Goal: Information Seeking & Learning: Find specific fact

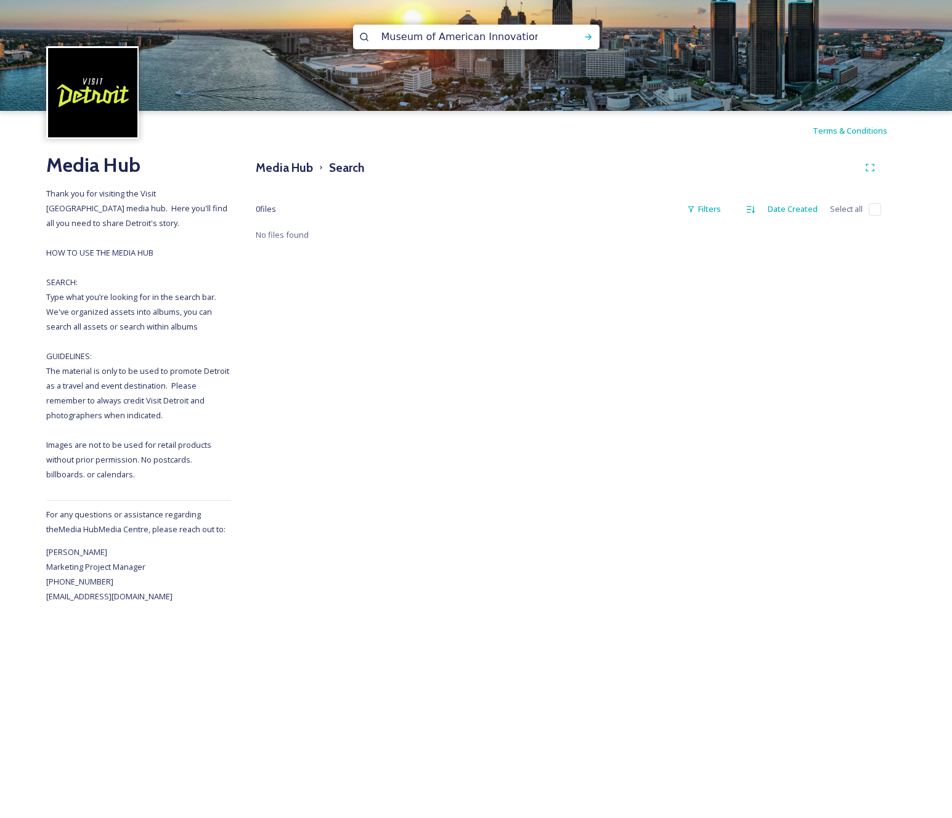
click at [394, 36] on input "Museum of American Innovation" at bounding box center [459, 36] width 169 height 27
type input "lake [GEOGRAPHIC_DATA]"
click at [389, 36] on span "lake [GEOGRAPHIC_DATA]" at bounding box center [429, 37] width 108 height 18
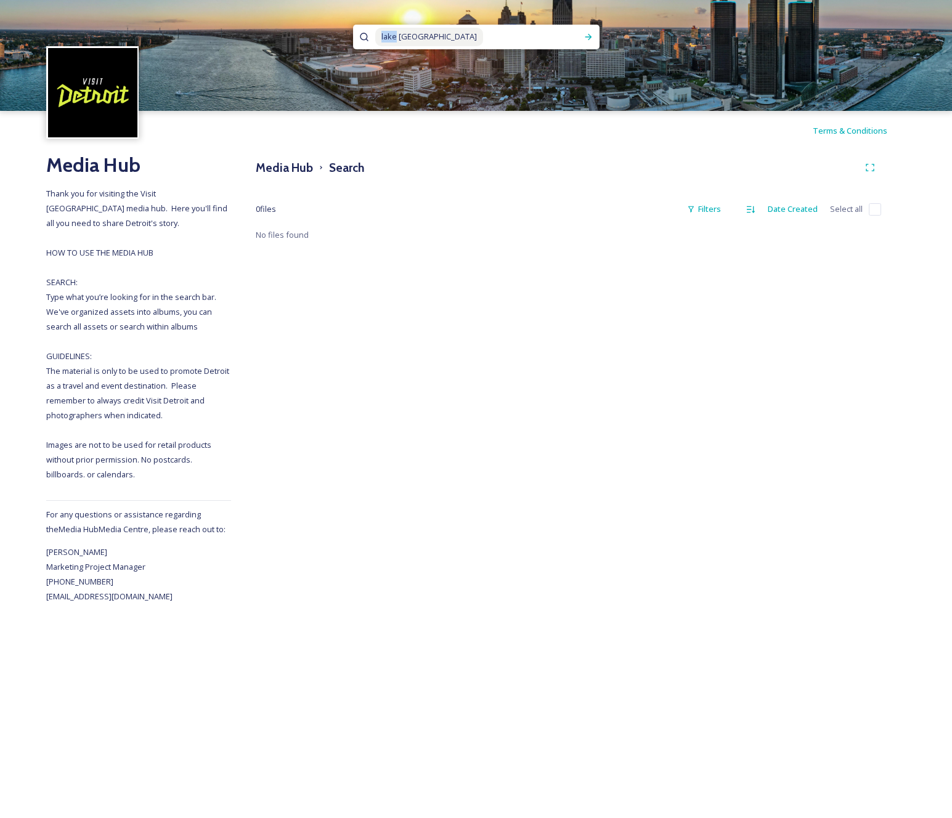
click at [389, 36] on span "lake [GEOGRAPHIC_DATA]" at bounding box center [429, 37] width 108 height 18
copy span "lake [GEOGRAPHIC_DATA]"
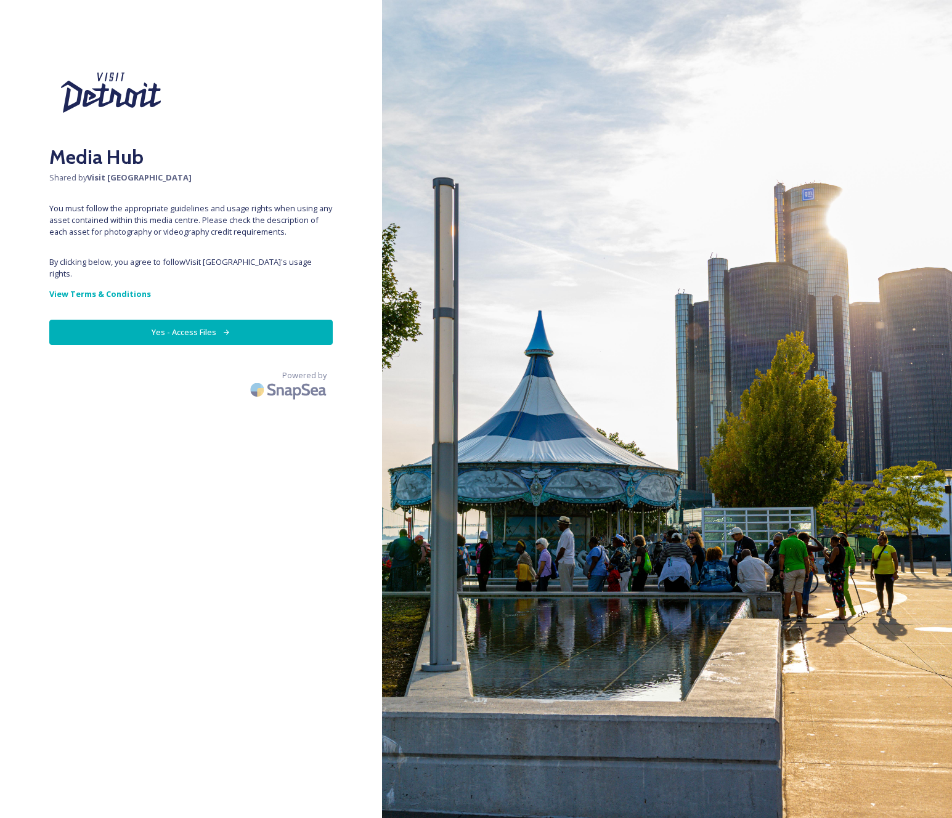
click at [222, 328] on icon at bounding box center [226, 332] width 8 height 8
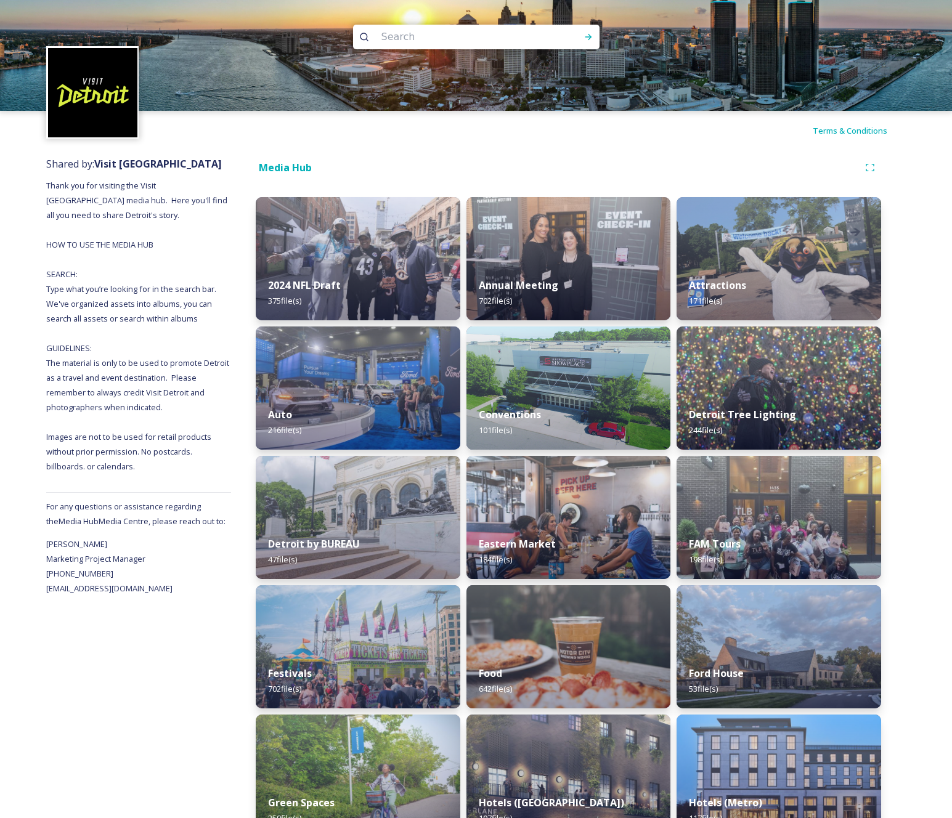
click at [471, 43] on input at bounding box center [459, 36] width 169 height 27
paste input "lake [GEOGRAPHIC_DATA]"
type input "lake [GEOGRAPHIC_DATA]"
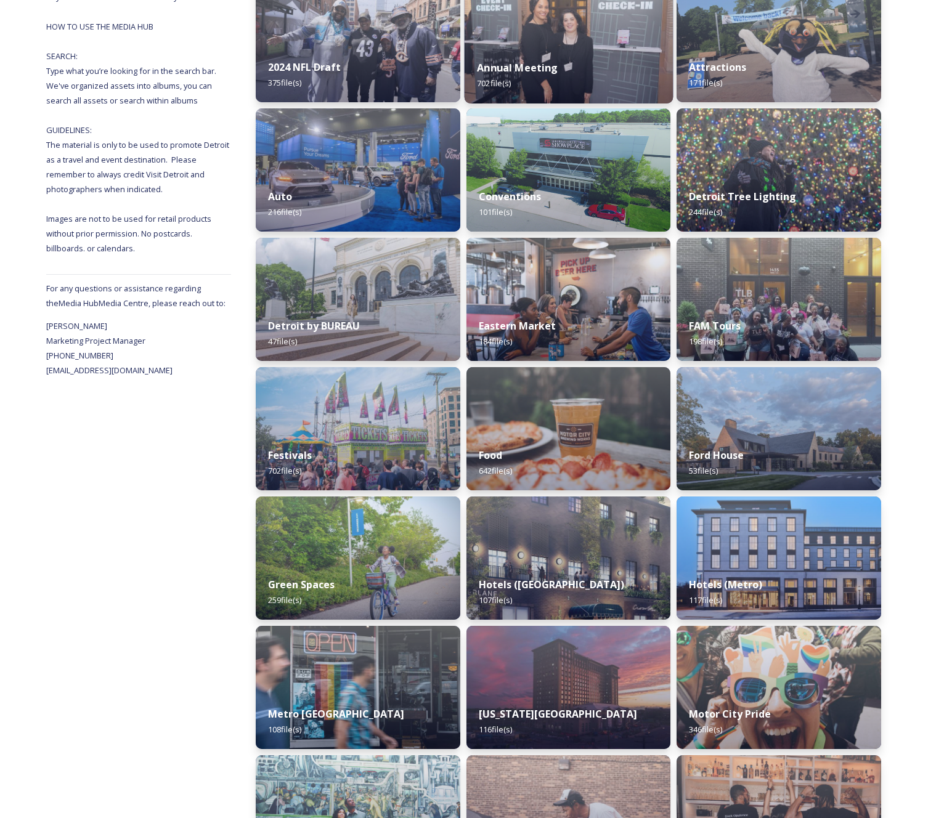
scroll to position [220, 0]
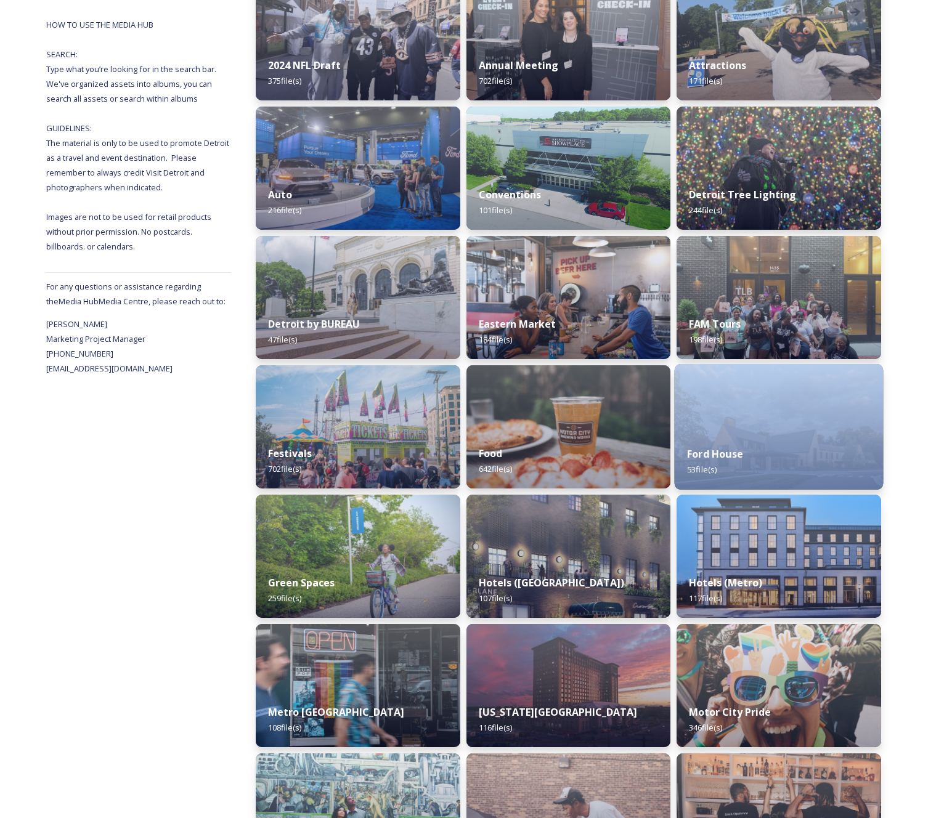
click at [752, 420] on img at bounding box center [779, 427] width 208 height 126
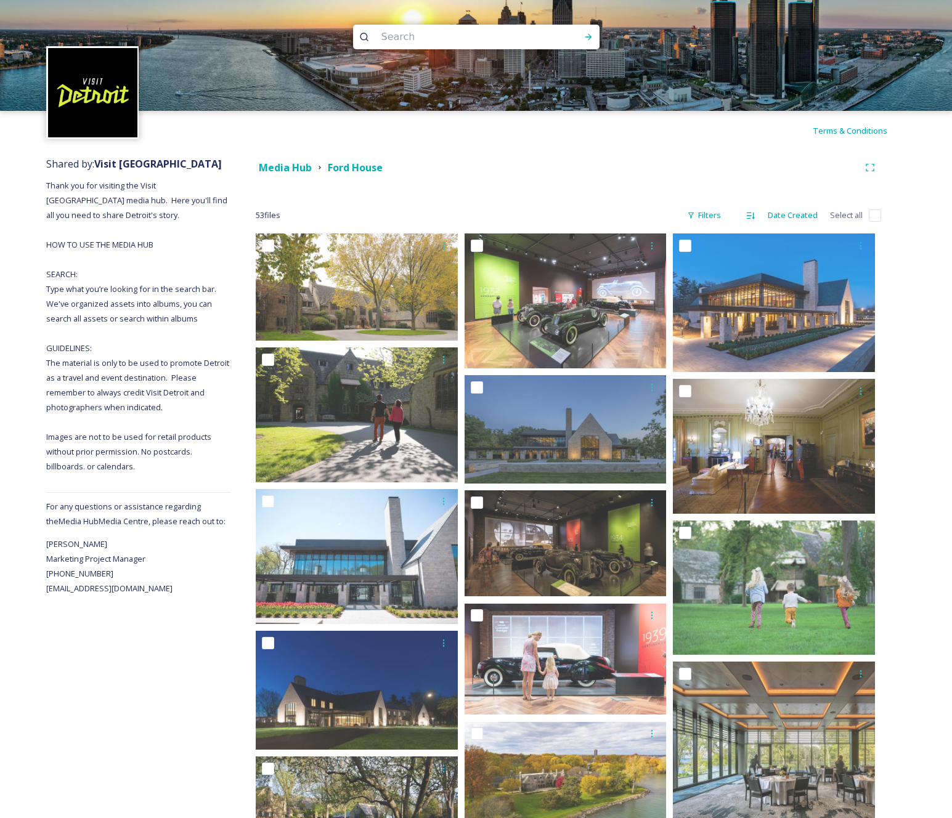
click at [537, 39] on div at bounding box center [476, 37] width 246 height 25
click at [519, 39] on input at bounding box center [459, 36] width 169 height 27
type input "lake"
click at [590, 36] on icon at bounding box center [588, 37] width 7 height 6
